Goal: Book appointment/travel/reservation

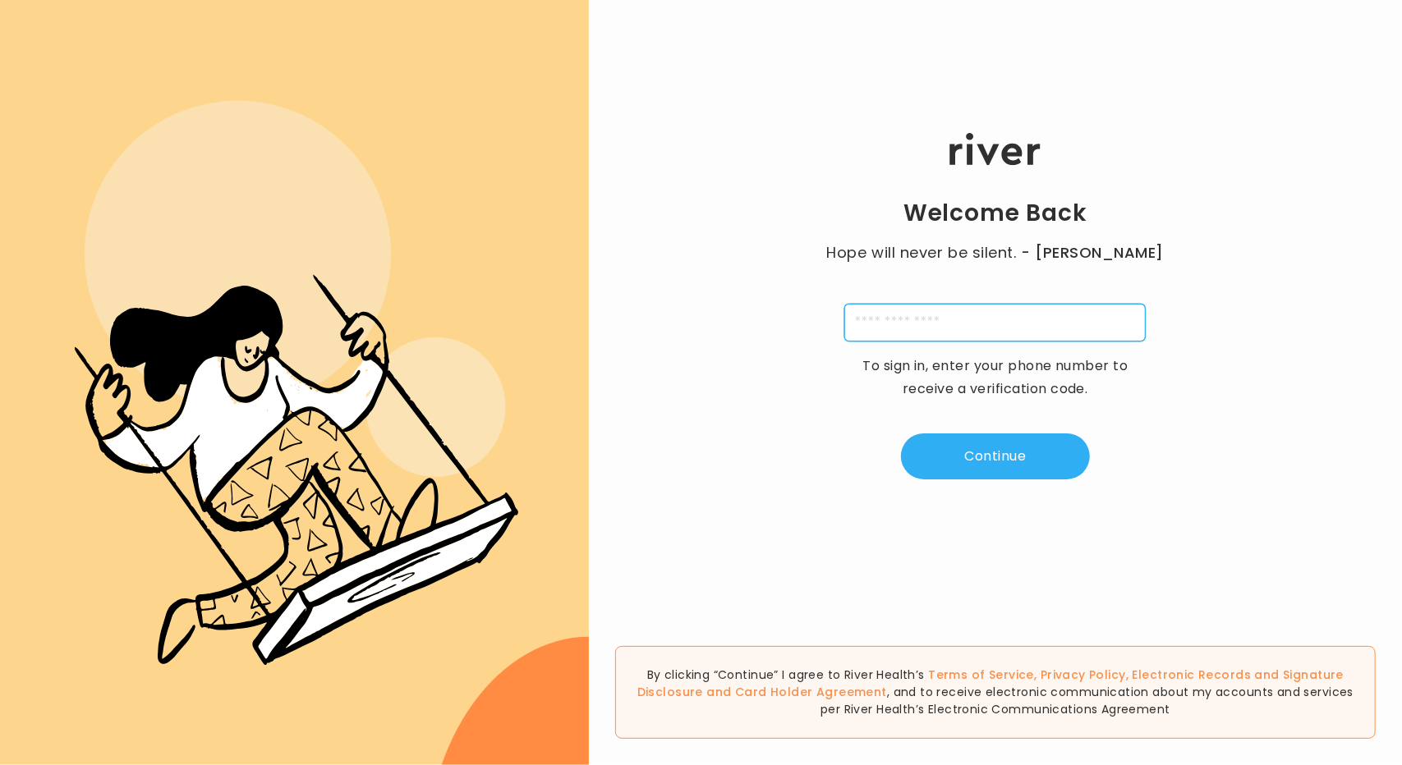
click at [1021, 316] on input "tel" at bounding box center [994, 323] width 301 height 38
type input "**********"
type input "*"
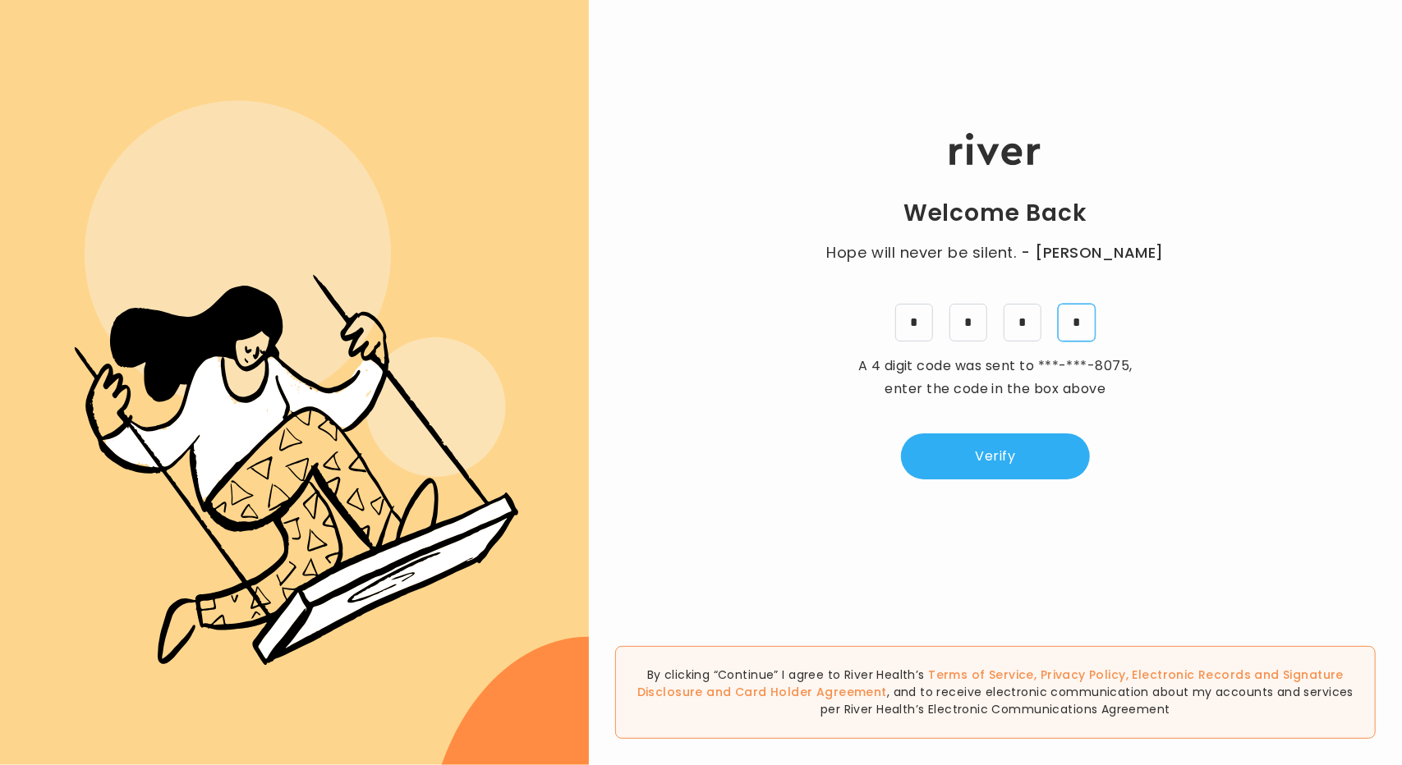
type input "*"
click at [986, 461] on button "Verify" at bounding box center [995, 457] width 189 height 46
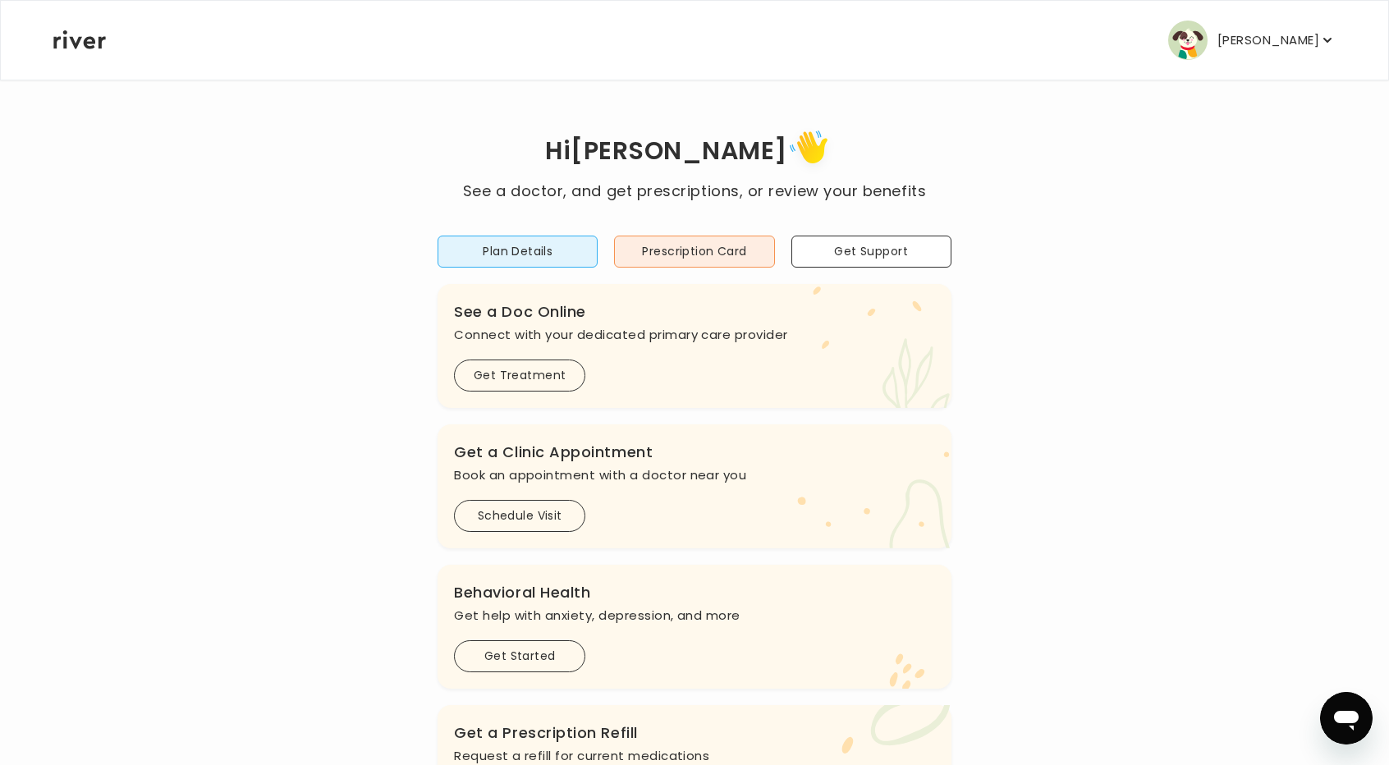
click at [1336, 52] on nav "[PERSON_NAME] Profile Add Family Activate Card Reimbursement Terms of Service P…" at bounding box center [695, 40] width 1388 height 79
click at [1329, 41] on icon "button" at bounding box center [1328, 40] width 8 height 5
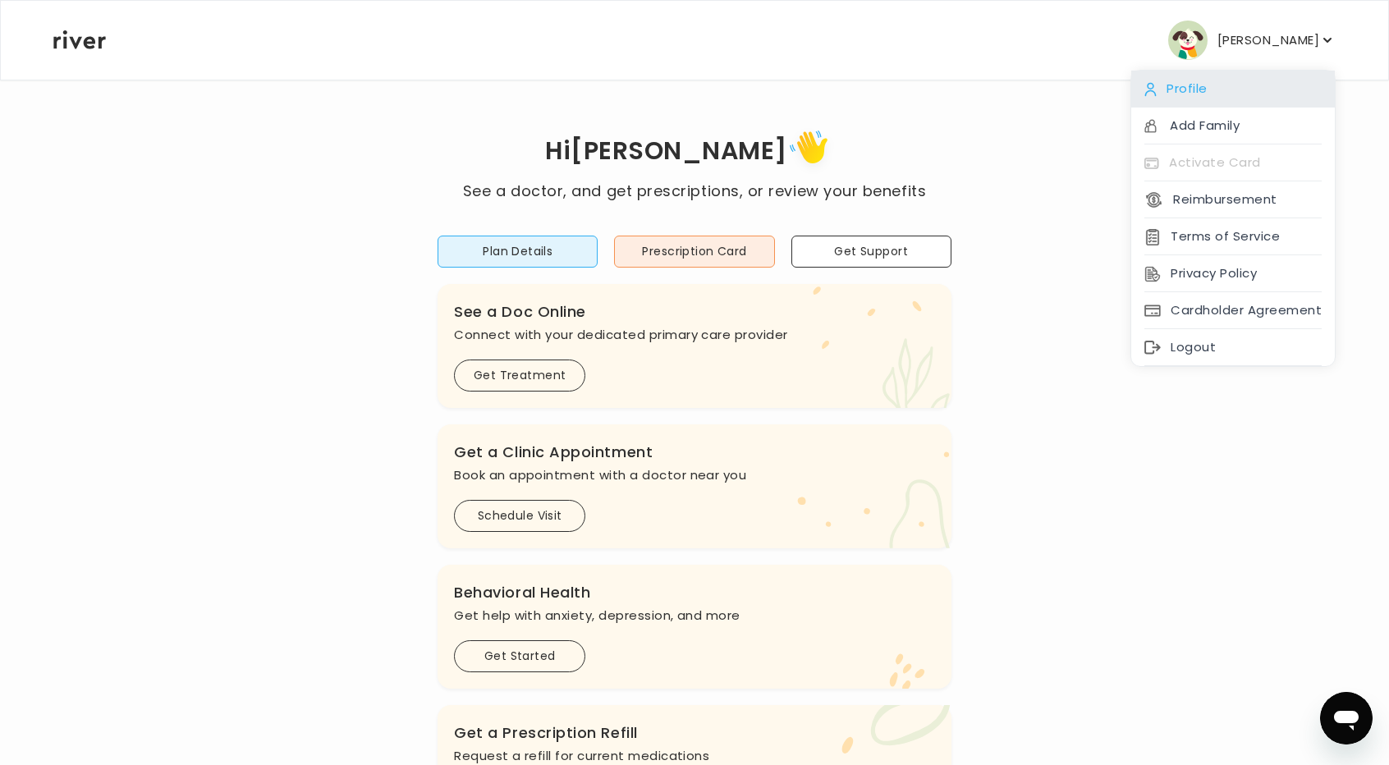
click at [1217, 89] on div "Profile" at bounding box center [1233, 89] width 204 height 37
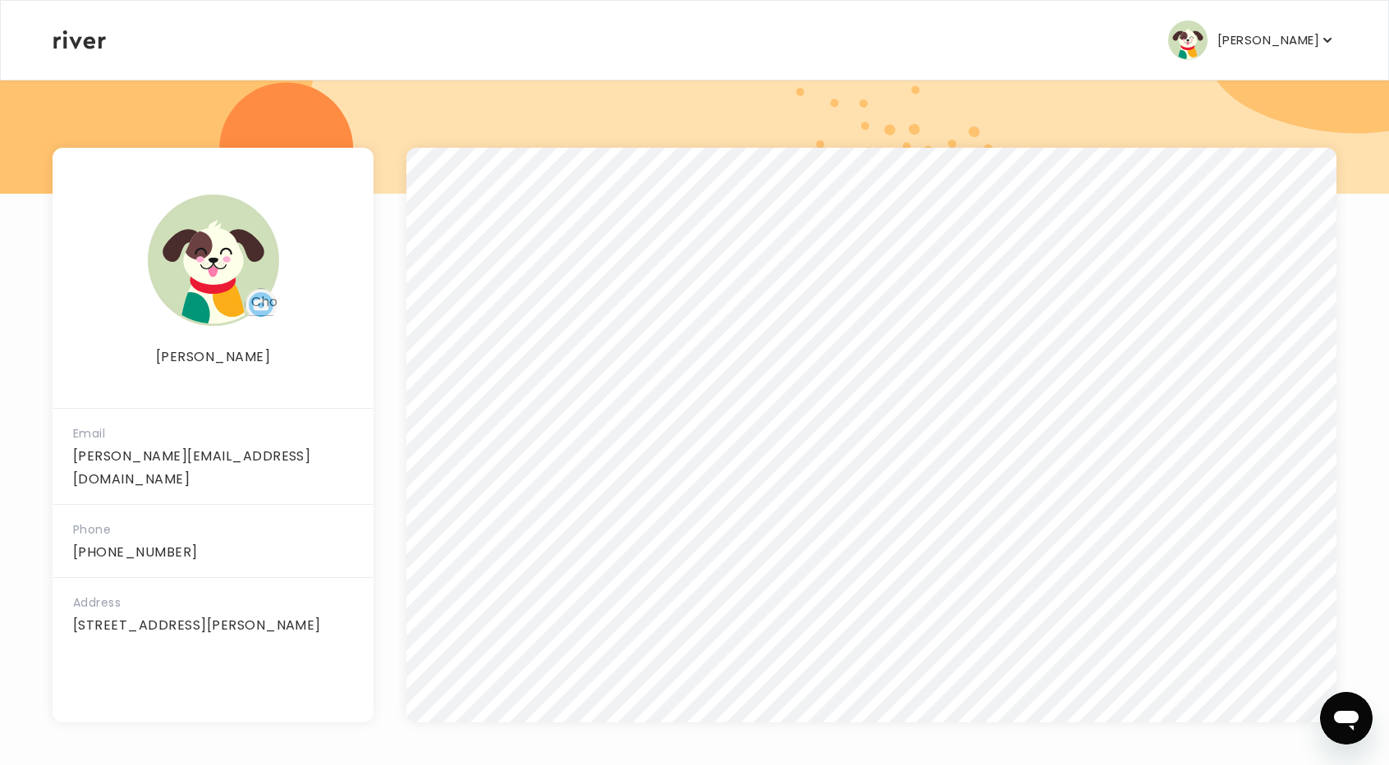
scroll to position [176, 0]
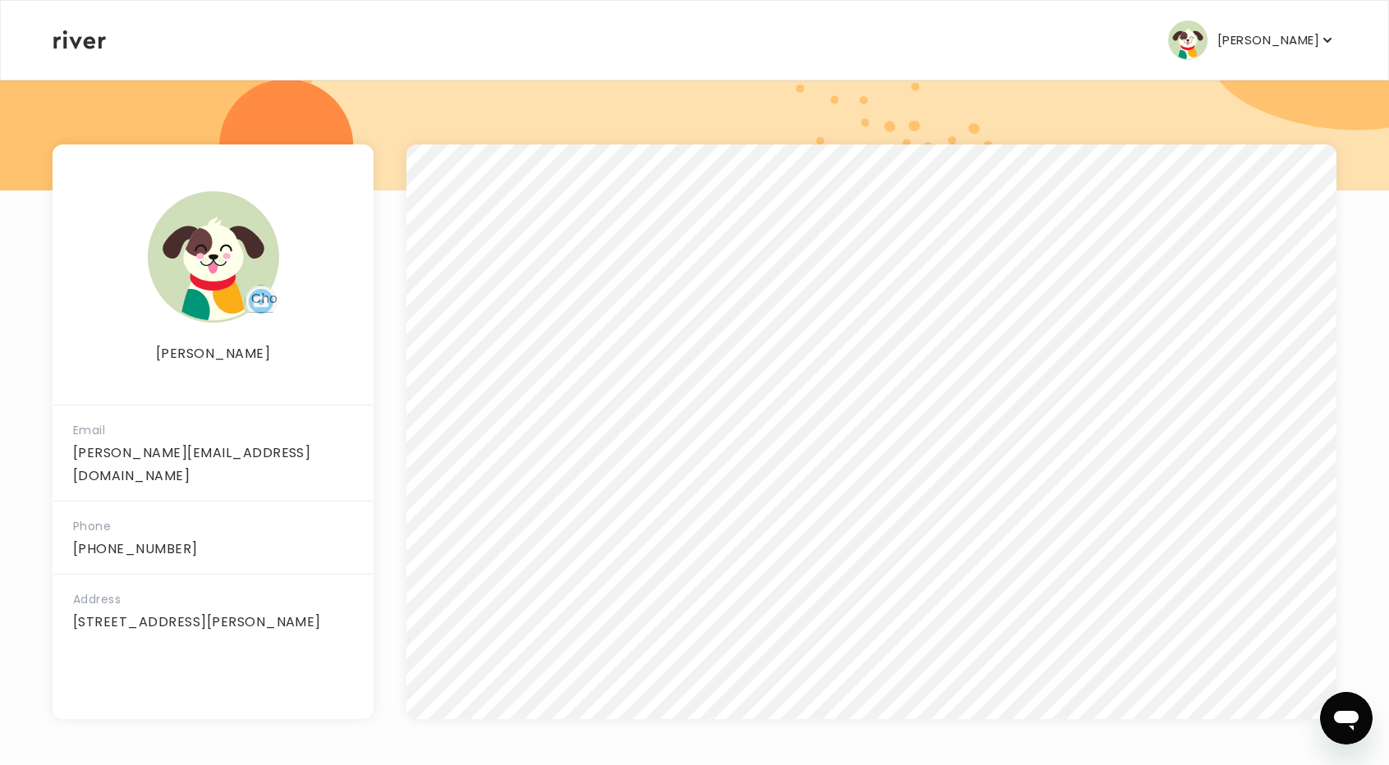
click at [53, 40] on nav "[PERSON_NAME] Profile Add Family Activate Card Reimbursement Terms of Service P…" at bounding box center [695, 40] width 1388 height 79
click at [72, 36] on icon at bounding box center [79, 39] width 53 height 19
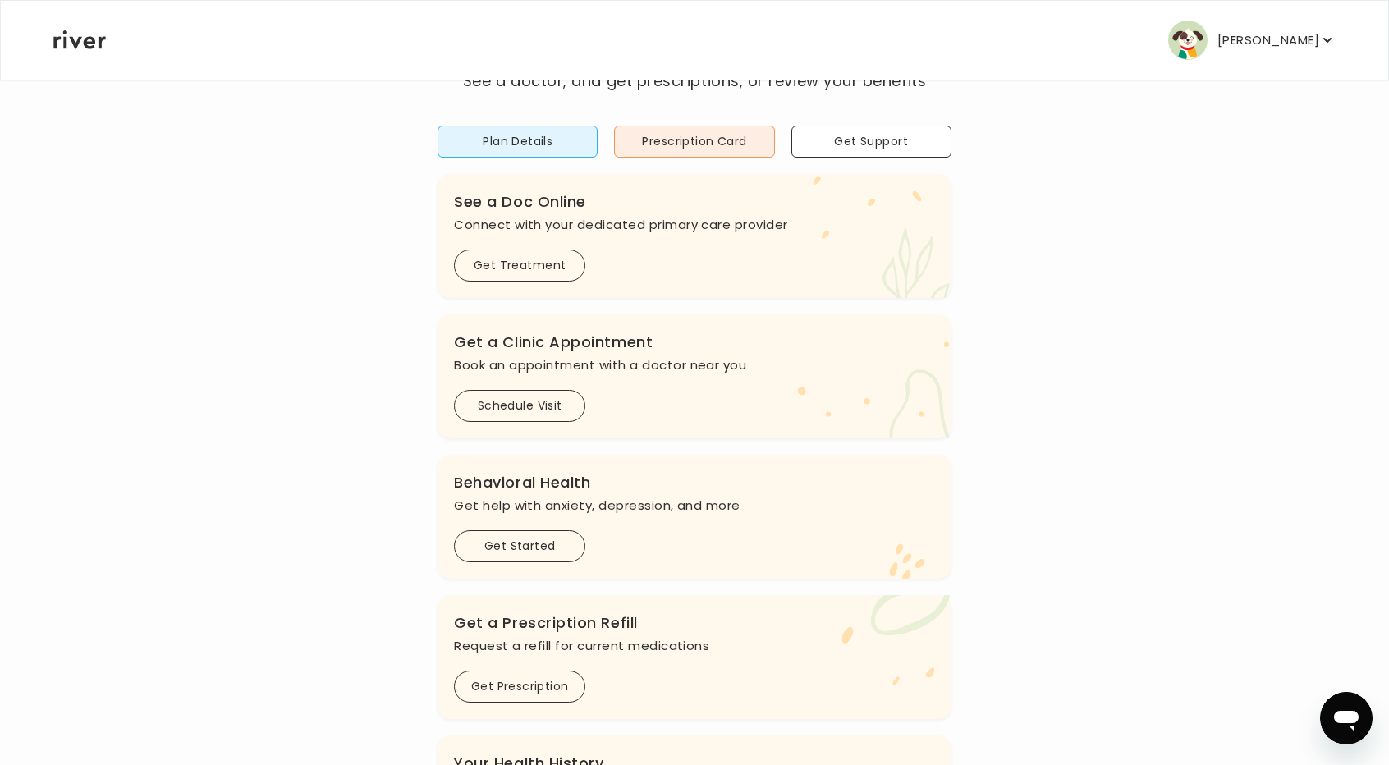
scroll to position [82, 0]
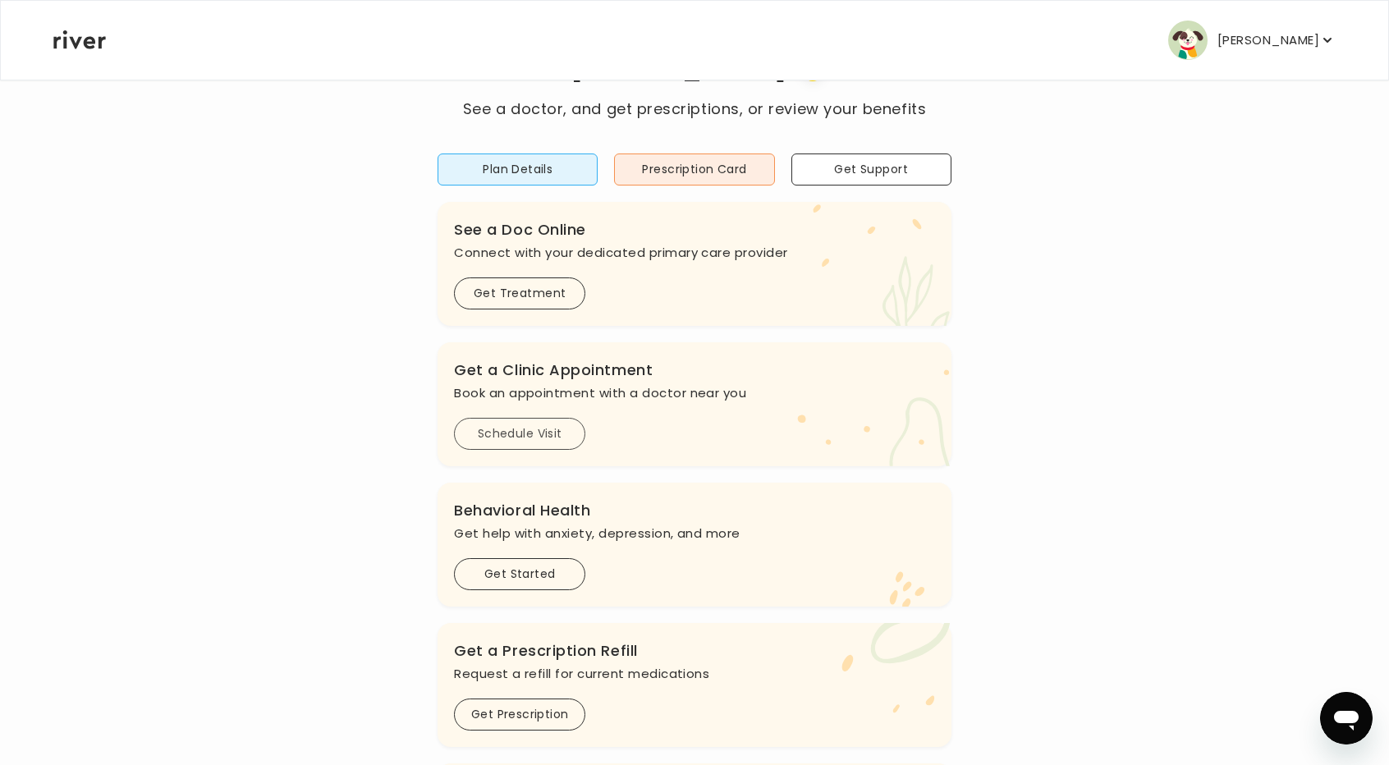
click at [544, 421] on button "Schedule Visit" at bounding box center [519, 434] width 131 height 32
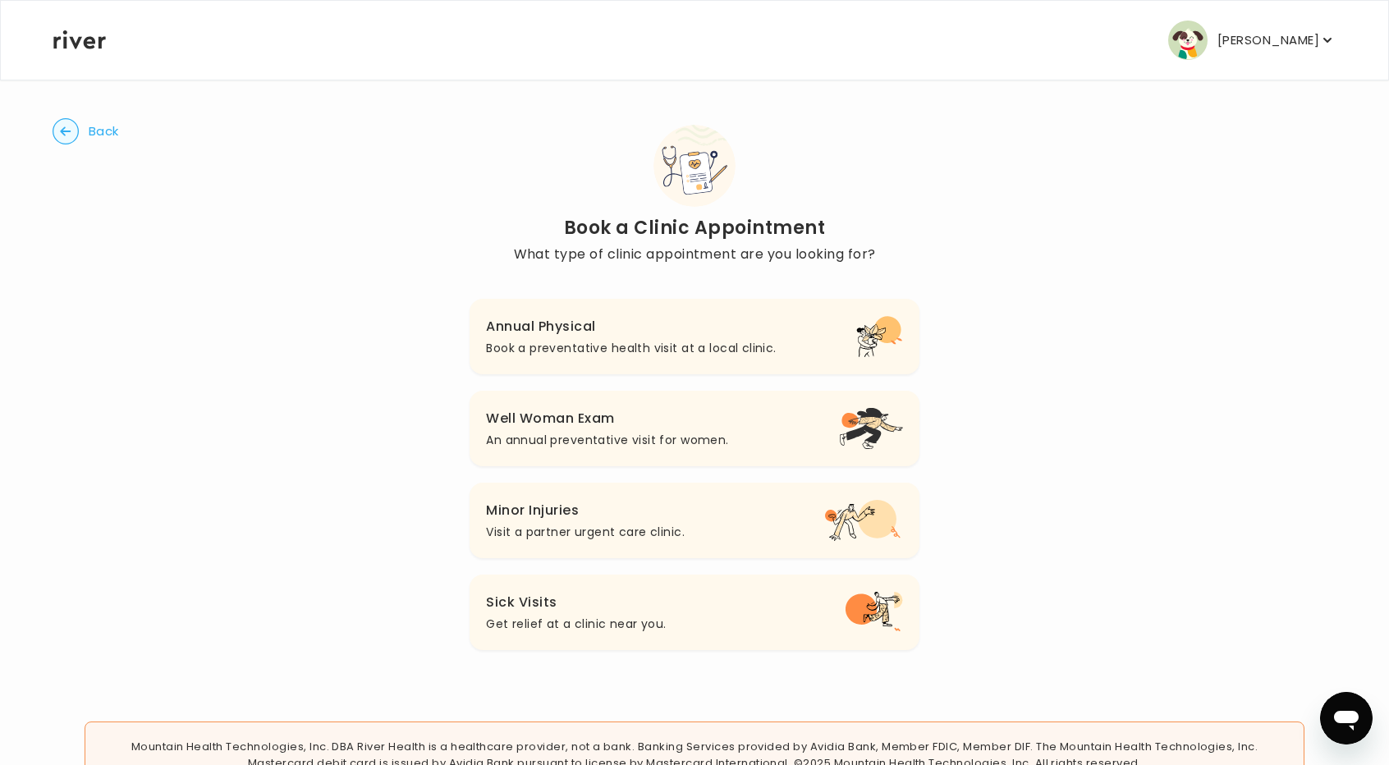
click at [590, 332] on h3 "Annual Physical" at bounding box center [631, 326] width 290 height 23
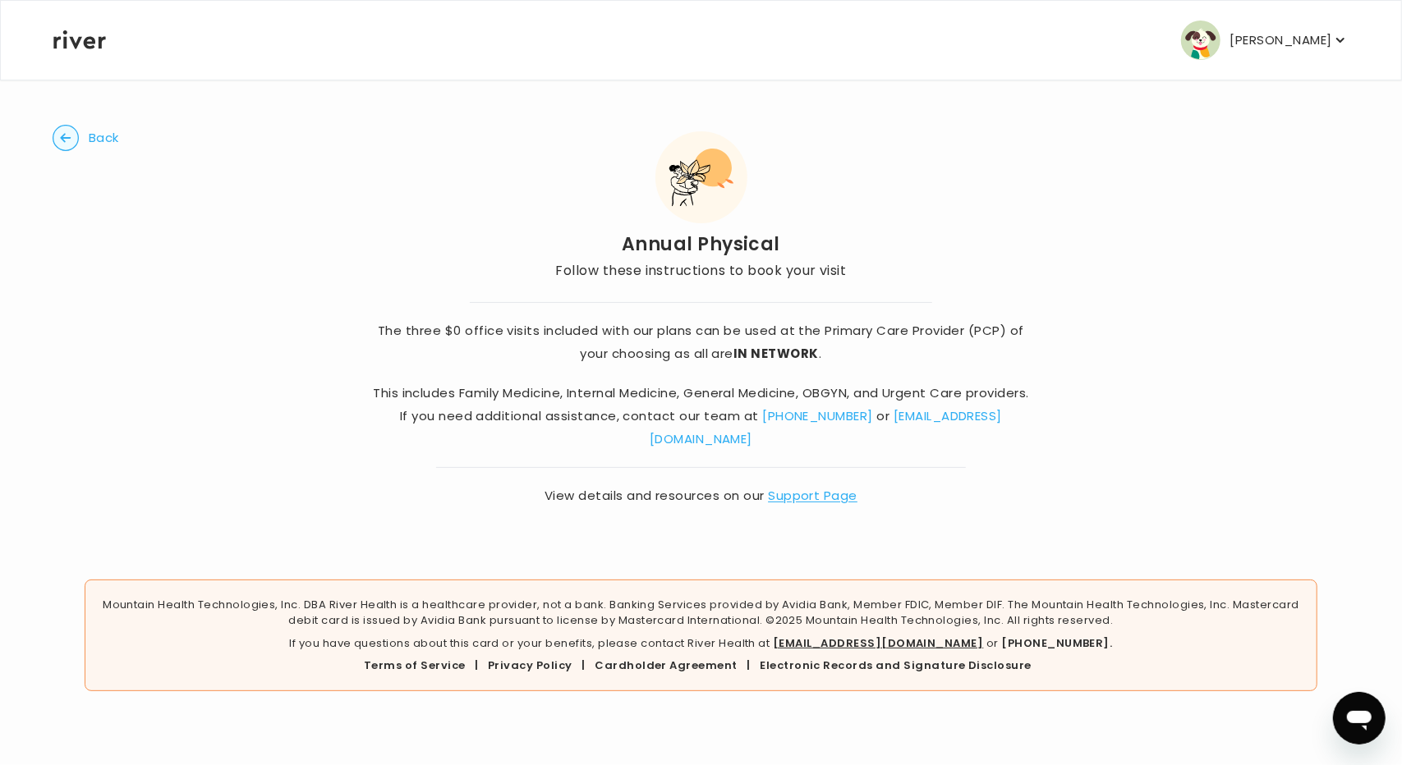
click at [76, 139] on circle "button" at bounding box center [65, 138] width 25 height 25
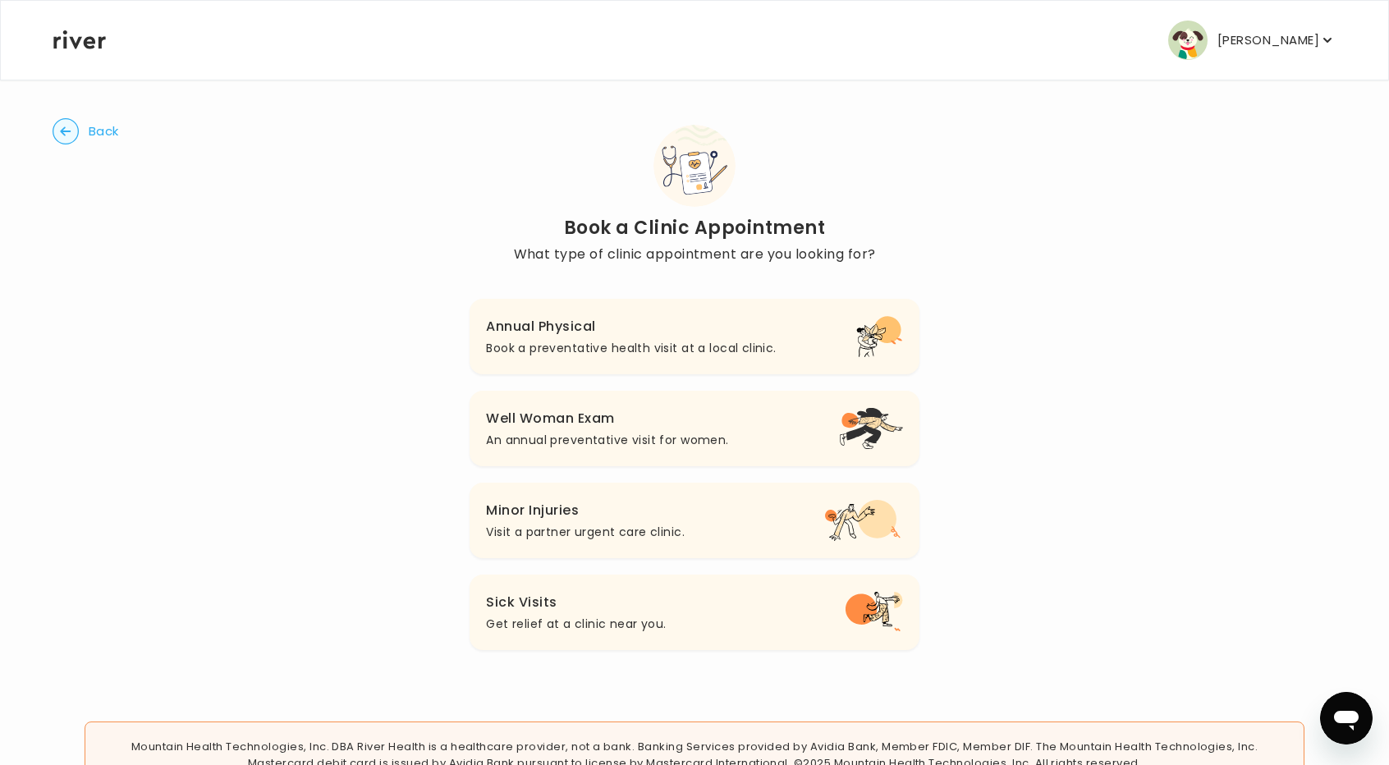
click at [1291, 29] on p "[PERSON_NAME]" at bounding box center [1269, 40] width 102 height 23
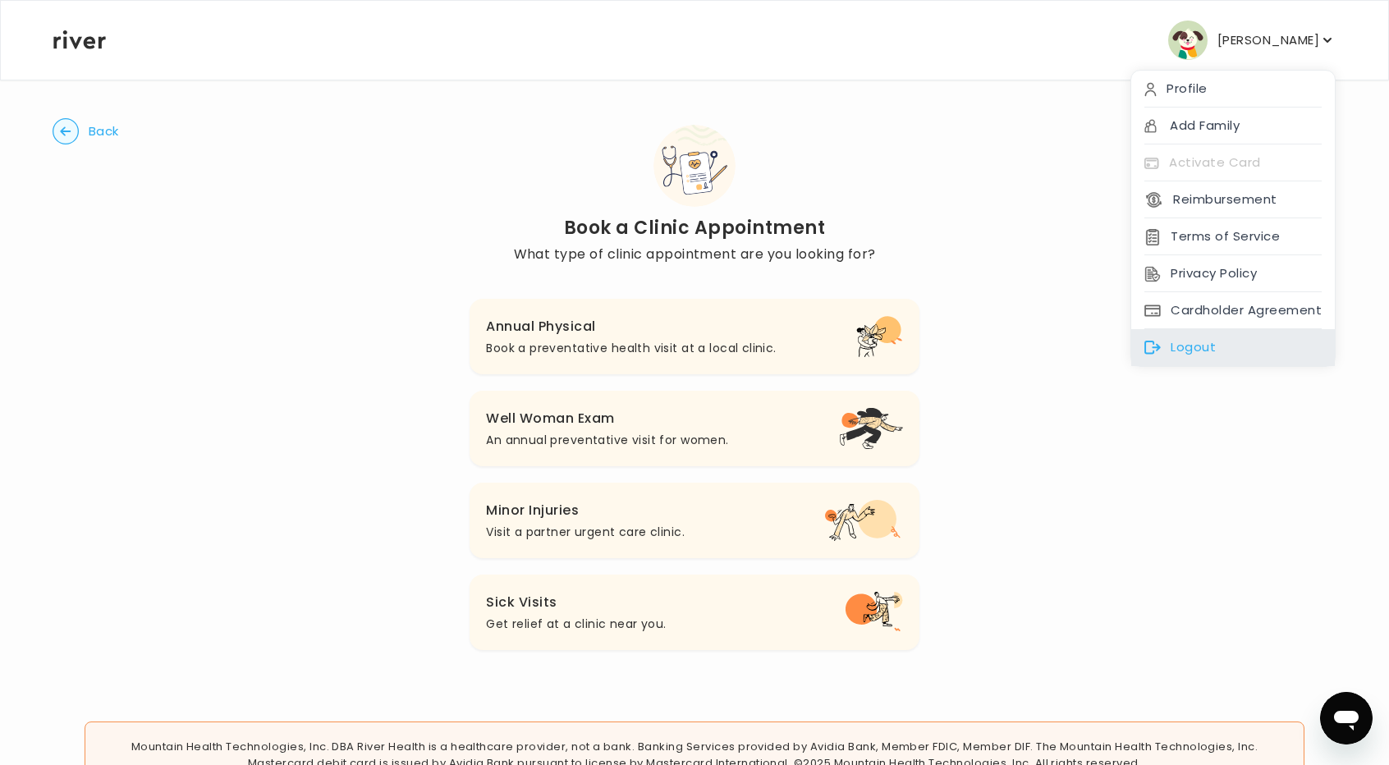
click at [1212, 342] on div "Logout" at bounding box center [1233, 347] width 204 height 37
